Goal: Find specific page/section: Find specific page/section

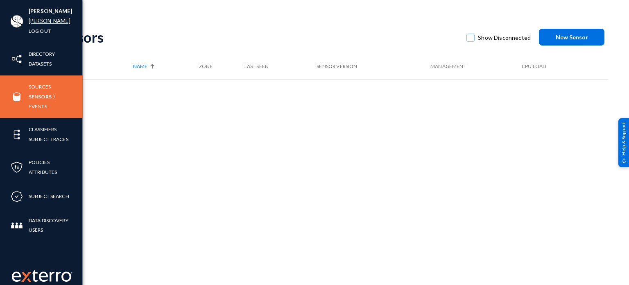
click at [38, 25] on link "[PERSON_NAME]" at bounding box center [50, 20] width 42 height 9
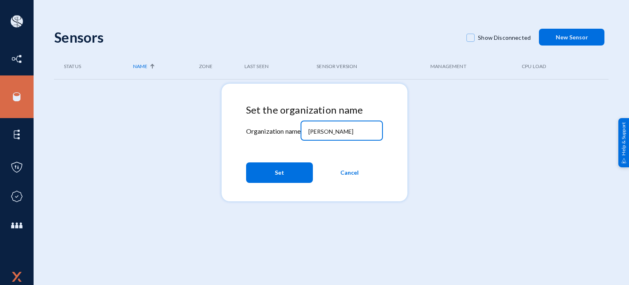
click at [345, 135] on input "russel" at bounding box center [343, 131] width 70 height 7
type input "tandl"
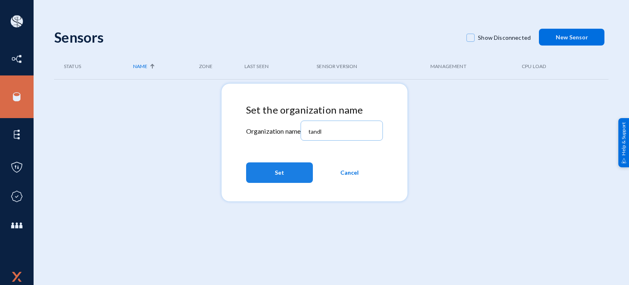
click at [294, 170] on button "Set" at bounding box center [279, 172] width 67 height 20
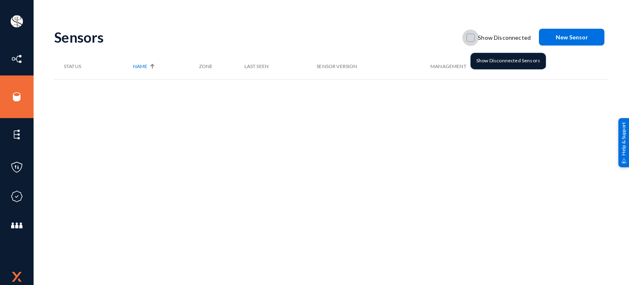
click at [474, 37] on span at bounding box center [471, 38] width 8 height 8
click at [471, 41] on input "Show Disconnected" at bounding box center [470, 41] width 1 height 1
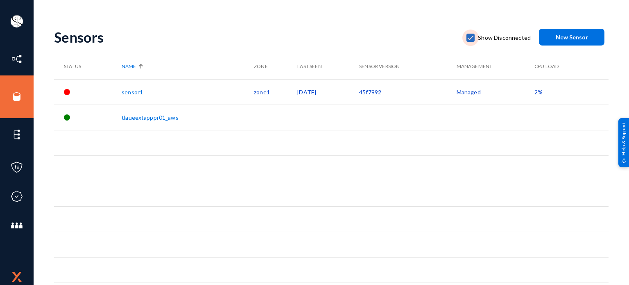
click at [474, 39] on span at bounding box center [471, 38] width 8 height 8
click at [471, 41] on input "Show Disconnected" at bounding box center [470, 41] width 1 height 1
click at [474, 39] on span at bounding box center [471, 38] width 8 height 8
click at [471, 41] on input "Show Disconnected" at bounding box center [470, 41] width 1 height 1
checkbox input "true"
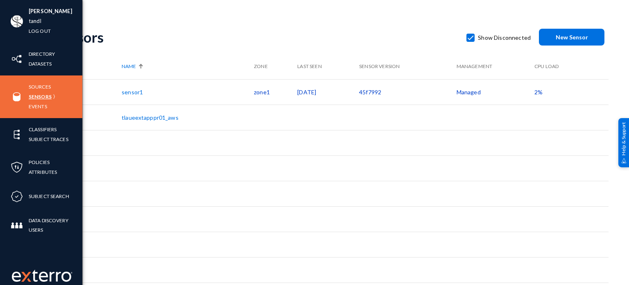
click at [36, 98] on link "Sensors" at bounding box center [40, 96] width 23 height 9
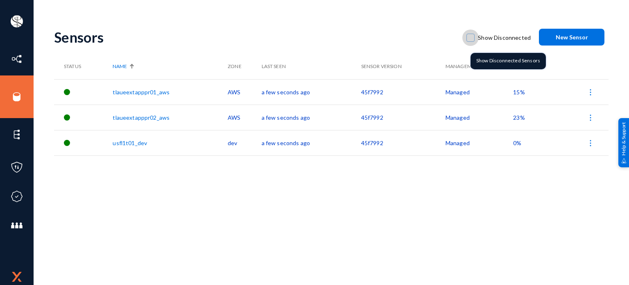
click at [475, 37] on span at bounding box center [471, 38] width 8 height 8
click at [471, 41] on input "Show Disconnected" at bounding box center [470, 41] width 1 height 1
checkbox input "true"
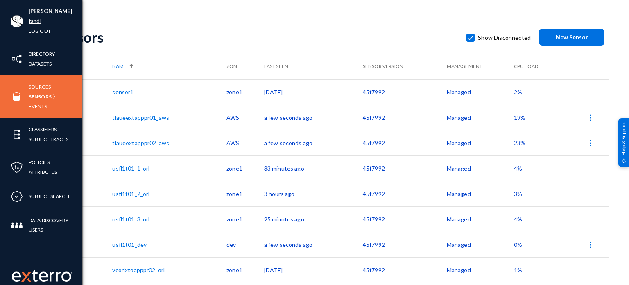
click at [36, 21] on link "tandl" at bounding box center [35, 20] width 13 height 9
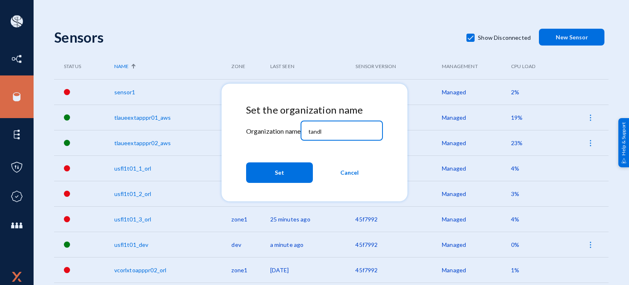
click at [363, 133] on input "tandl" at bounding box center [343, 131] width 70 height 7
type input "bhm"
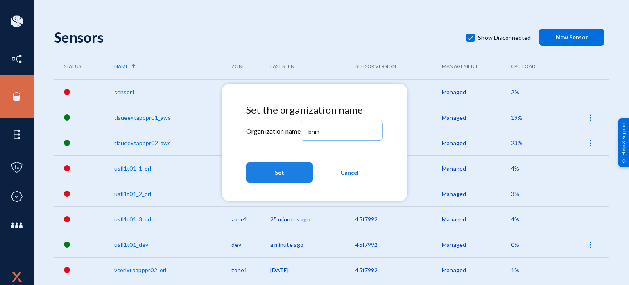
click at [292, 162] on button "Set" at bounding box center [279, 172] width 67 height 20
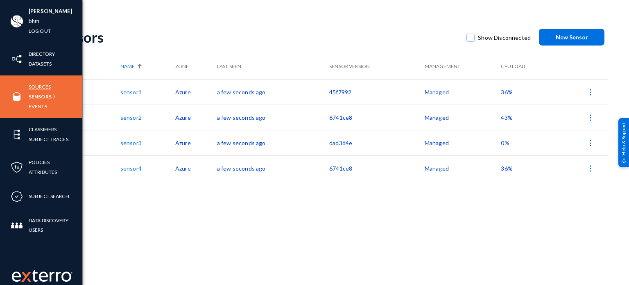
click at [35, 86] on link "Sources" at bounding box center [40, 86] width 22 height 9
